Goal: Find specific page/section: Find specific page/section

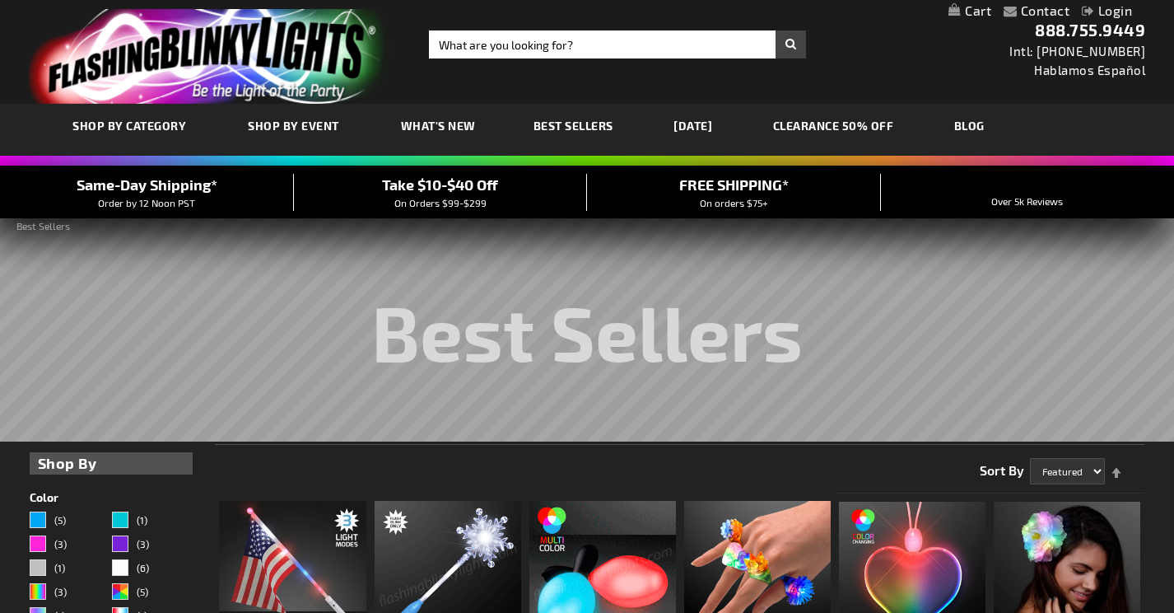
click at [212, 181] on span "Same-Day Shipping*" at bounding box center [147, 184] width 141 height 18
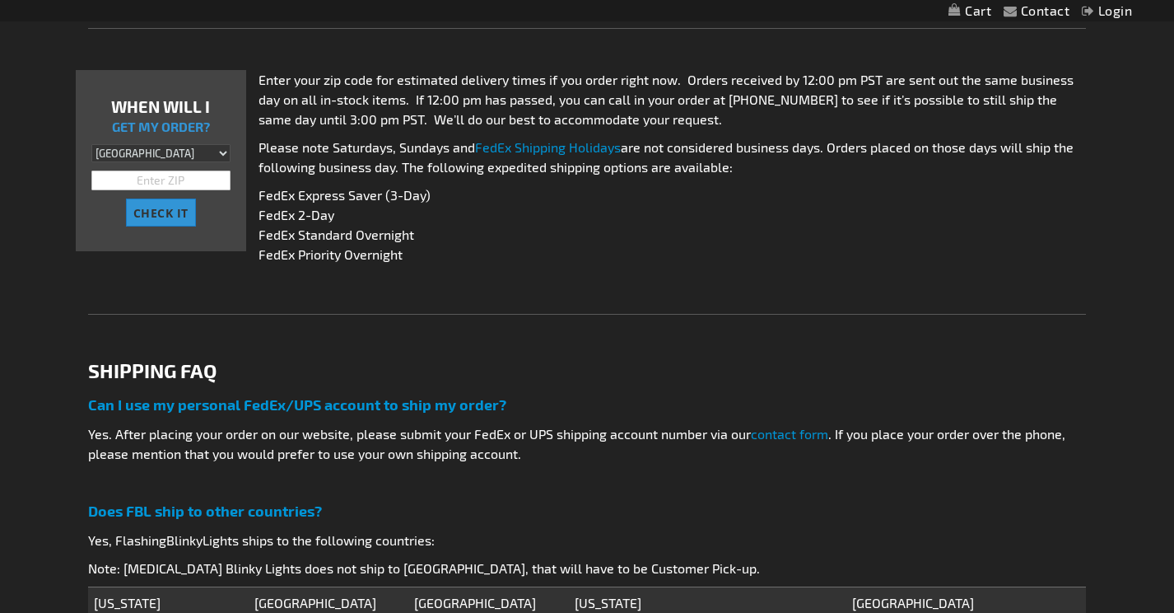
scroll to position [696, 0]
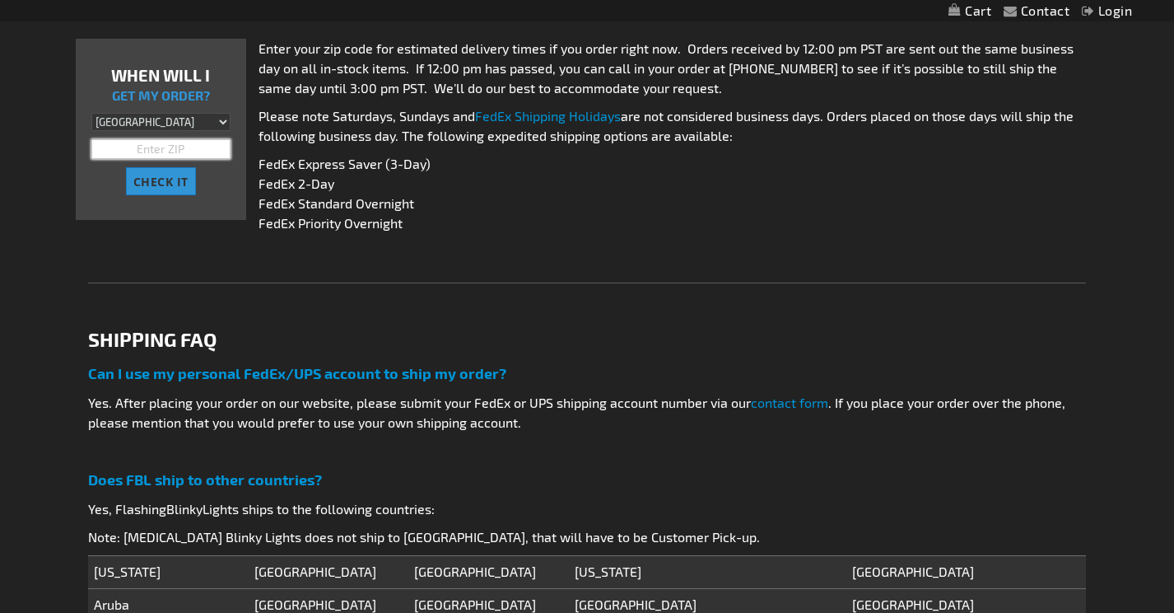
click at [216, 146] on input "text" at bounding box center [160, 149] width 138 height 20
type input "94525"
click at [184, 183] on span "CHECK IT" at bounding box center [160, 182] width 55 height 16
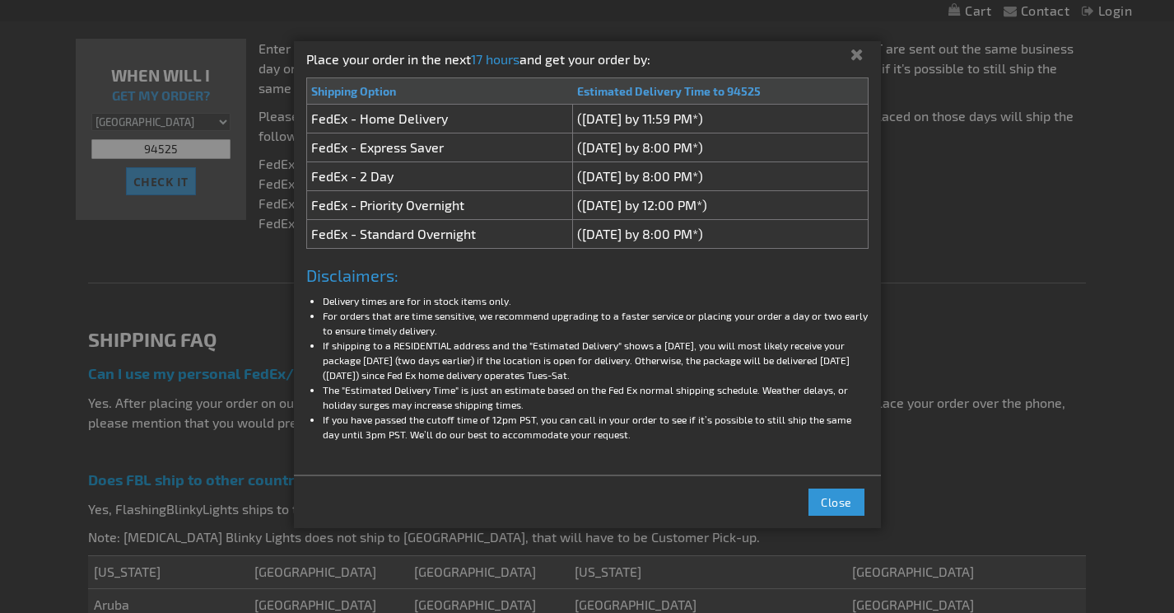
click at [854, 50] on button "Close" at bounding box center [857, 54] width 47 height 26
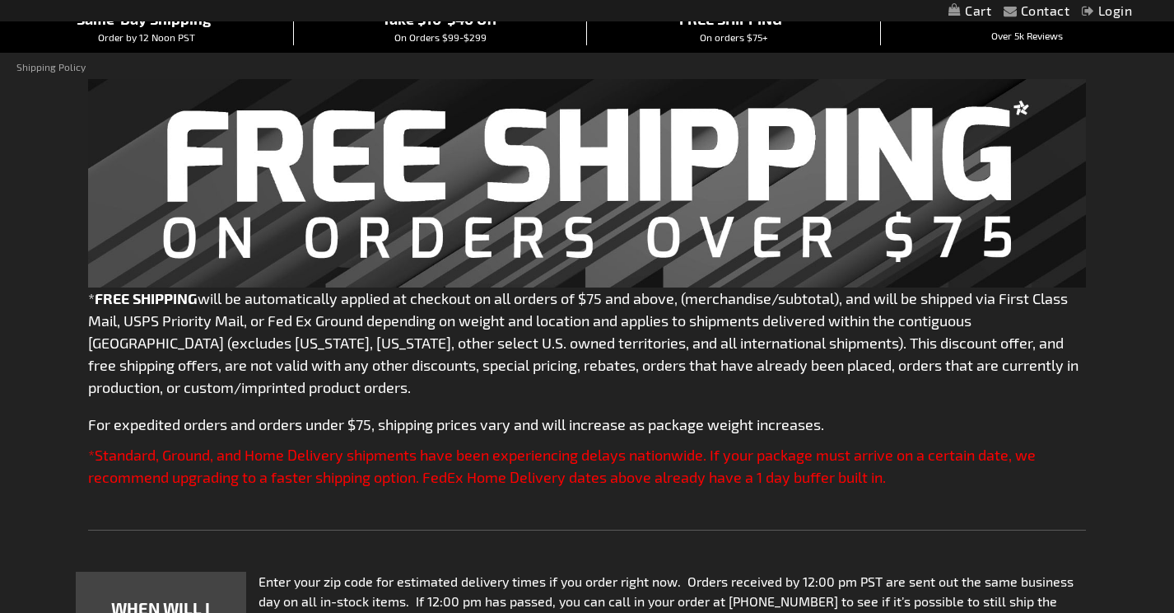
scroll to position [0, 0]
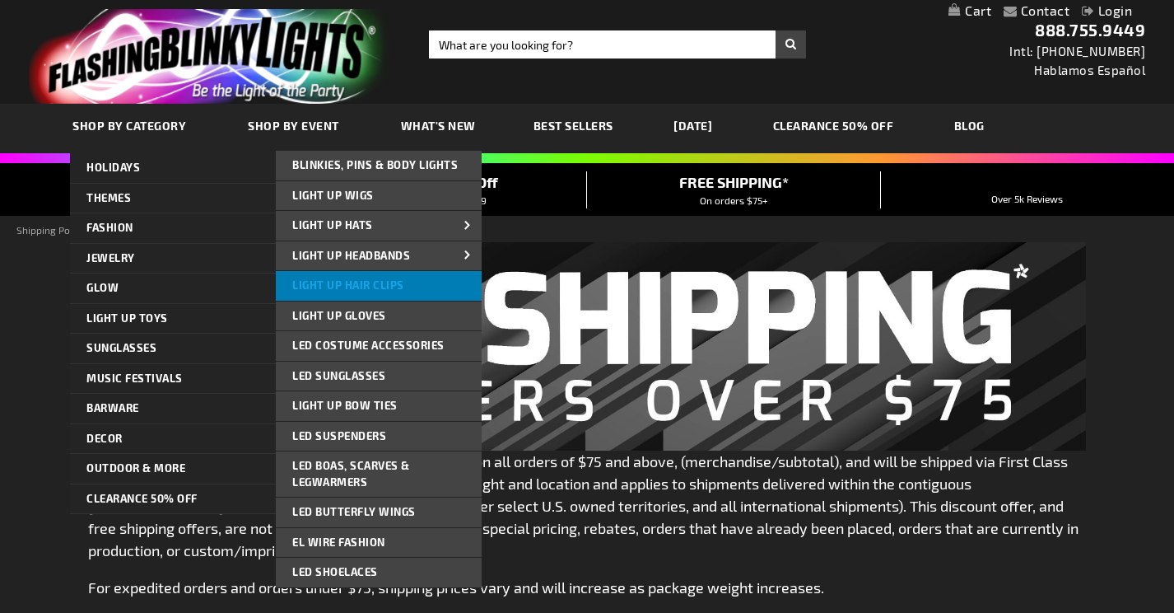
click at [369, 296] on link "Light Up Hair Clips" at bounding box center [379, 286] width 206 height 30
